Goal: Find specific page/section: Find specific page/section

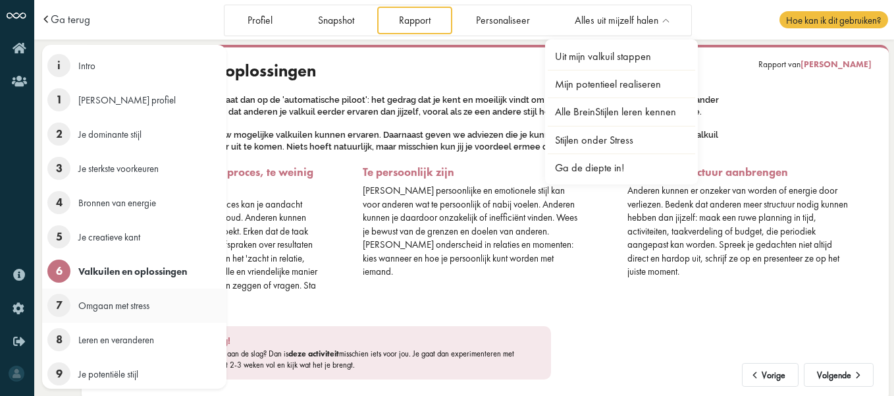
click at [115, 306] on span "Omgaan met stress" at bounding box center [113, 305] width 71 height 13
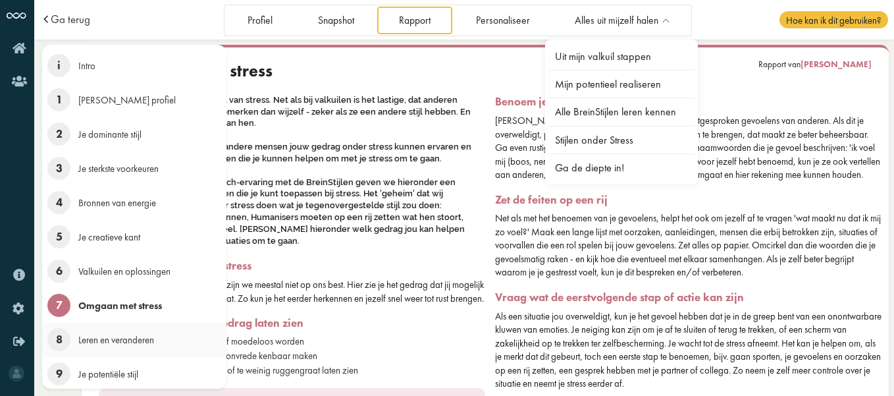
click at [109, 345] on span "Leren en veranderen" at bounding box center [116, 339] width 76 height 13
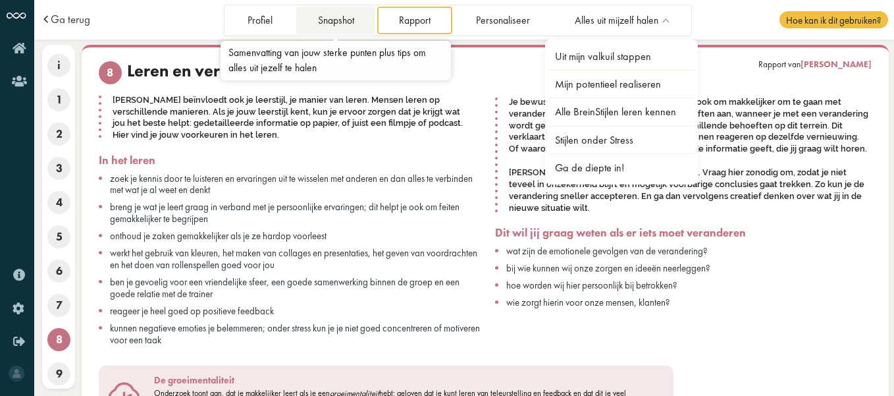
click at [335, 20] on link "Snapshot" at bounding box center [335, 20] width 79 height 27
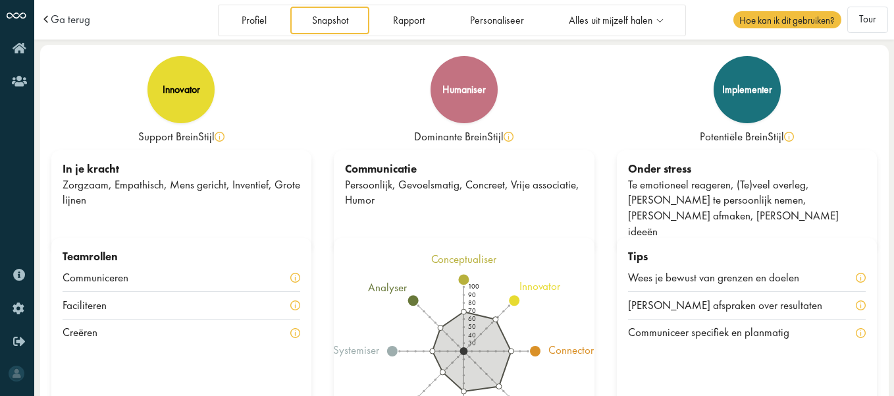
click at [329, 122] on div "humaniser Dominante BreinStijl" at bounding box center [464, 103] width 283 height 94
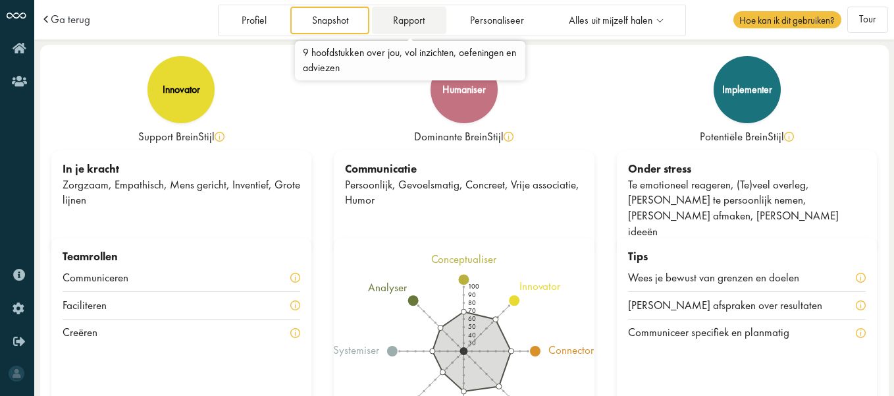
click at [406, 26] on link "Rapport" at bounding box center [409, 20] width 74 height 27
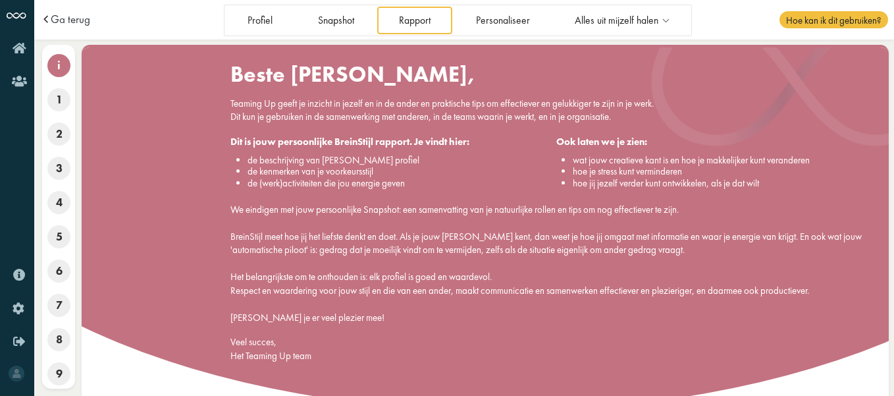
scroll to position [18, 0]
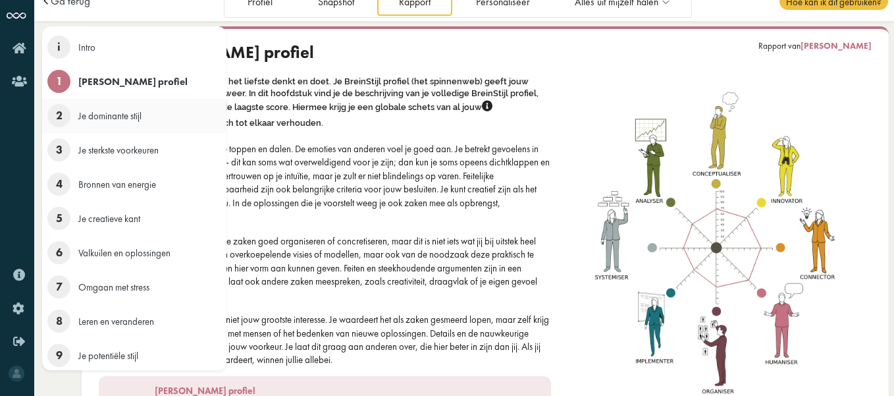
click at [62, 121] on span "2" at bounding box center [58, 115] width 23 height 23
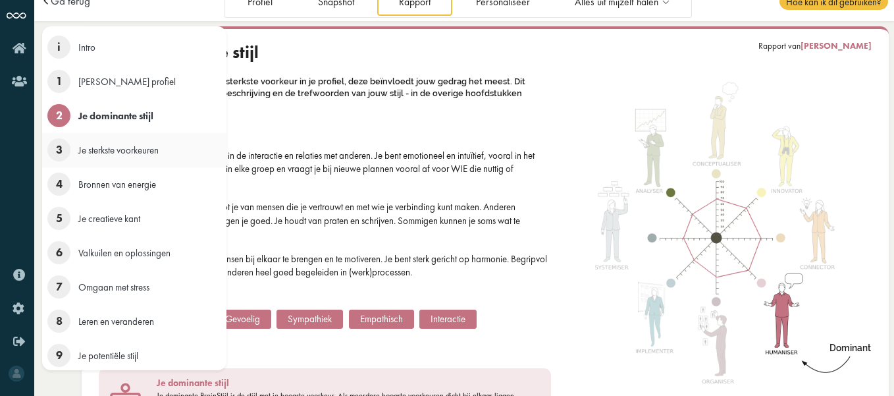
click at [96, 156] on li "3 Je sterkste voorkeuren" at bounding box center [134, 150] width 184 height 34
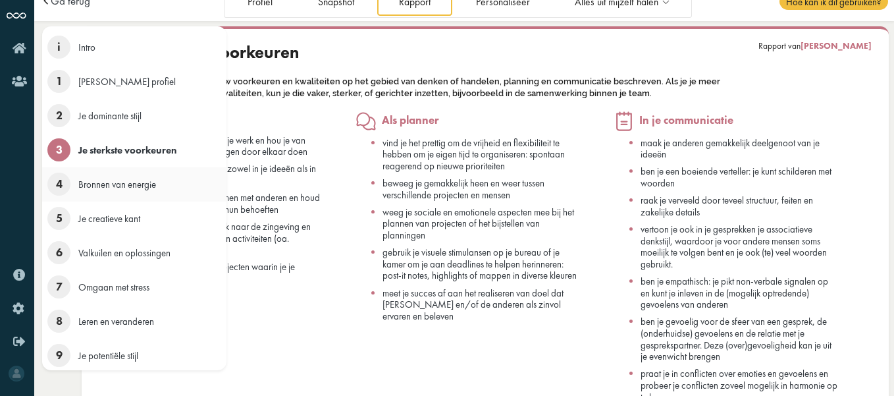
click at [88, 184] on span "Bronnen van energie" at bounding box center [117, 184] width 78 height 13
